Goal: Information Seeking & Learning: Check status

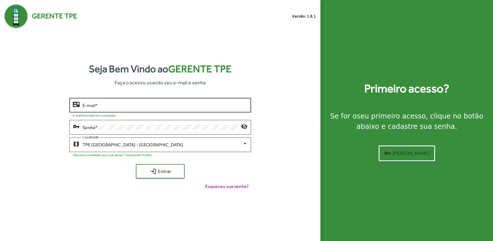
click at [120, 106] on input "E-mail *" at bounding box center [164, 105] width 165 height 5
type input "**********"
click at [136, 164] on button "login Entrar" at bounding box center [160, 171] width 49 height 14
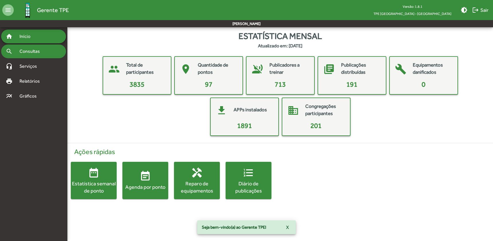
click at [36, 53] on span "Consultas" at bounding box center [31, 51] width 31 height 7
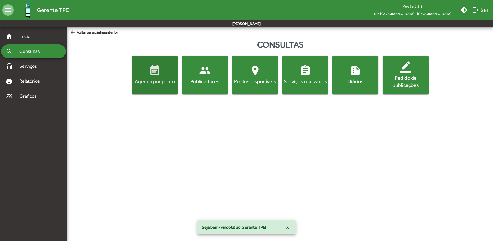
click at [172, 78] on div "Agenda por ponto" at bounding box center [155, 81] width 44 height 7
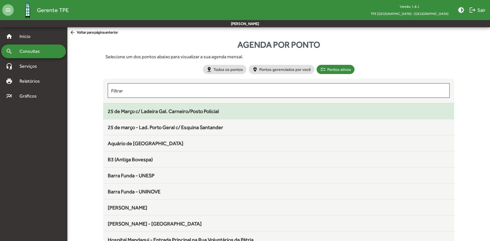
click at [166, 111] on span "25 de Março c/ Ladeira Gal. Carneiro/Posto Policial" at bounding box center [163, 111] width 111 height 6
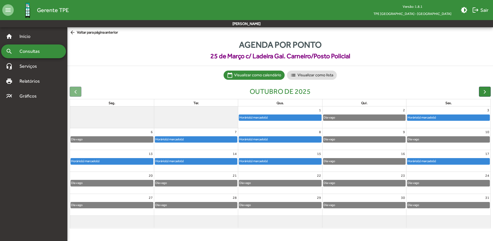
click at [78, 37] on div "Agenda por ponto [DATE] c/ Ladeira Gal. Carneiro/Posto Policial calendar_today …" at bounding box center [279, 135] width 425 height 199
click at [81, 35] on span "arrow_back Voltar para página anterior" at bounding box center [94, 32] width 48 height 6
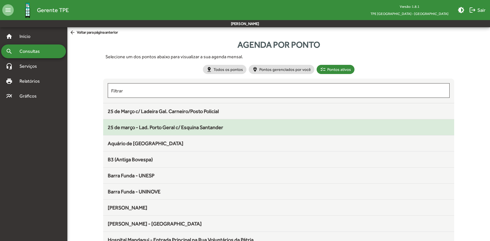
click at [159, 129] on span "25 de março - Lad. Porto Geral c/ Esquina Santander" at bounding box center [165, 127] width 115 height 6
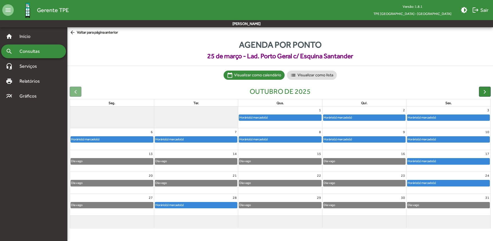
click at [79, 34] on span "arrow_back Voltar para página anterior" at bounding box center [94, 32] width 48 height 6
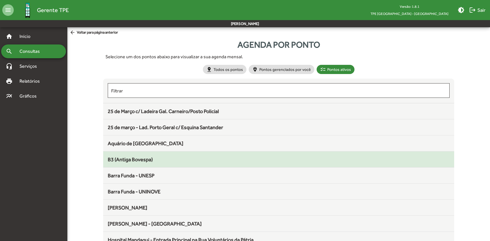
click at [149, 156] on span "B3 (Antiga Bovespa)" at bounding box center [130, 159] width 45 height 6
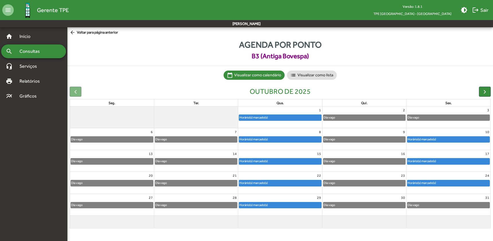
click at [265, 159] on div "Horário(s) marcado(s)" at bounding box center [253, 160] width 29 height 5
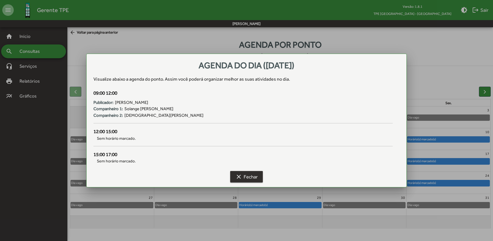
click at [246, 178] on span "clear Fechar" at bounding box center [246, 176] width 22 height 10
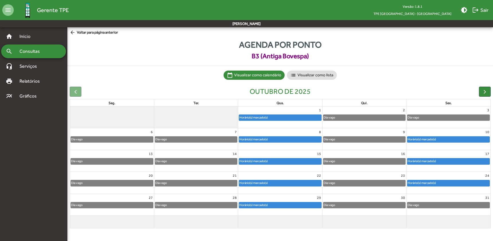
click at [74, 32] on mat-icon "arrow_back" at bounding box center [73, 32] width 7 height 6
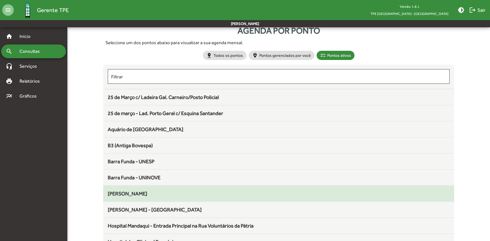
scroll to position [76, 0]
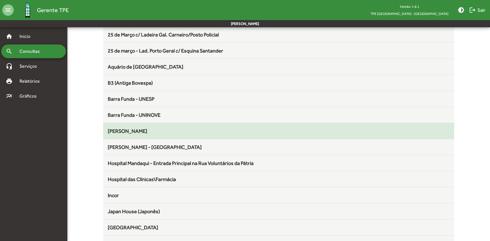
click at [126, 129] on span "[PERSON_NAME]" at bounding box center [128, 131] width 40 height 6
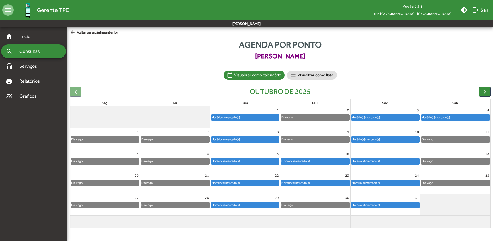
click at [84, 31] on span "arrow_back Voltar para página anterior" at bounding box center [94, 32] width 48 height 6
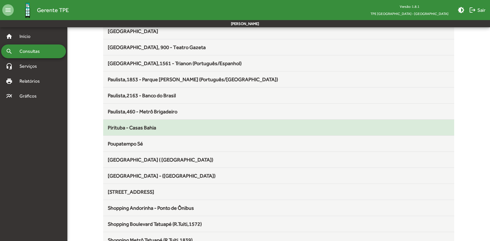
scroll to position [401, 0]
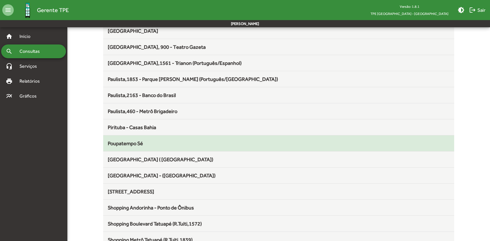
click at [137, 143] on span "Poupatempo Sé" at bounding box center [125, 143] width 35 height 6
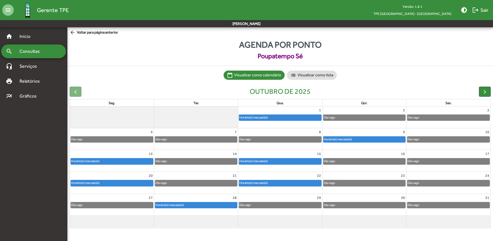
click at [95, 34] on span "arrow_back Voltar para página anterior" at bounding box center [94, 32] width 48 height 6
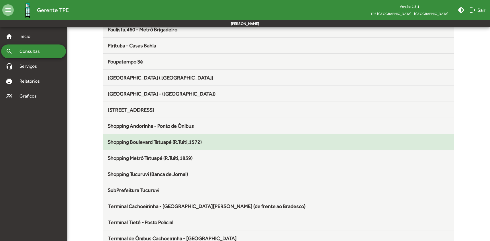
scroll to position [496, 0]
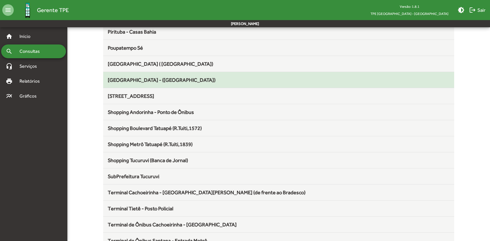
click at [159, 79] on span "[GEOGRAPHIC_DATA] - ([GEOGRAPHIC_DATA])" at bounding box center [162, 80] width 108 height 6
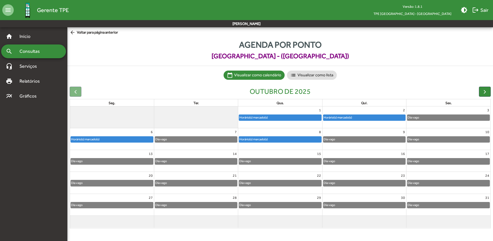
click at [90, 33] on span "arrow_back Voltar para página anterior" at bounding box center [94, 32] width 48 height 6
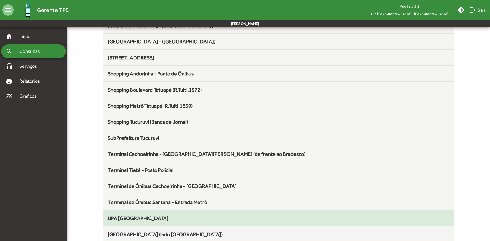
scroll to position [591, 0]
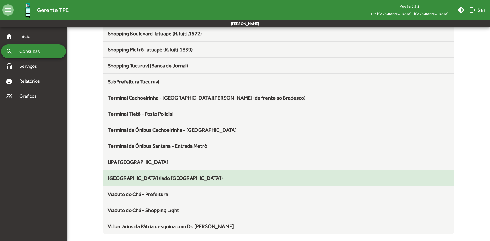
click at [143, 175] on span "[GEOGRAPHIC_DATA] (lado [GEOGRAPHIC_DATA])" at bounding box center [165, 178] width 115 height 6
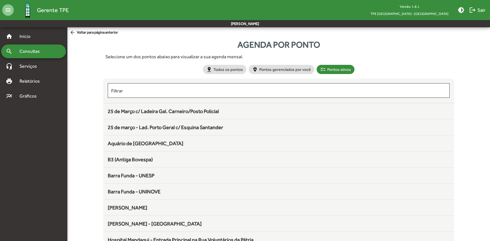
click at [84, 33] on span "arrow_back Voltar para página anterior" at bounding box center [94, 32] width 48 height 6
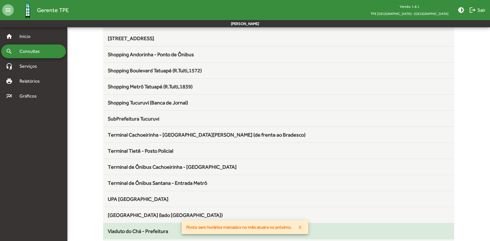
scroll to position [591, 0]
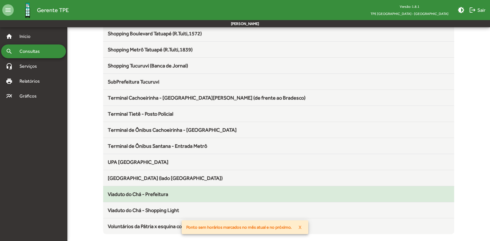
click at [136, 193] on span "Viaduto do Chá - Prefeitura" at bounding box center [138, 194] width 60 height 6
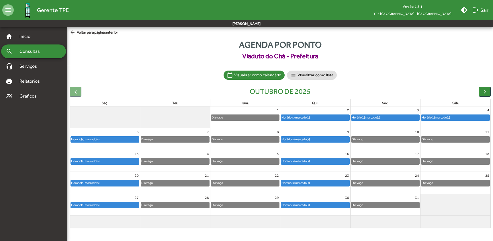
click at [87, 33] on span "arrow_back Voltar para página anterior" at bounding box center [94, 32] width 48 height 6
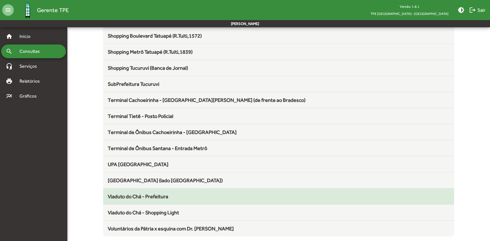
scroll to position [591, 0]
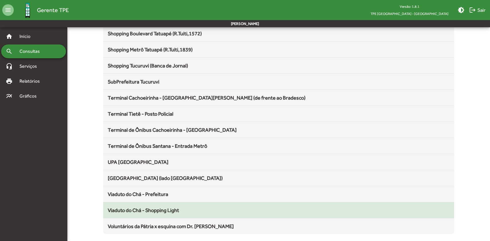
click at [151, 210] on span "Viaduto do Chá - Shopping Light" at bounding box center [143, 210] width 71 height 6
